Goal: Browse casually: Explore the website without a specific task or goal

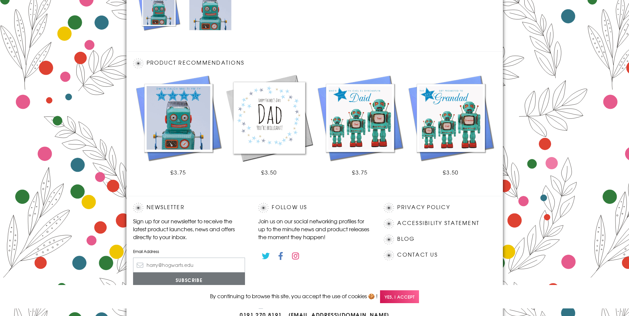
scroll to position [365, 0]
